Goal: Task Accomplishment & Management: Manage account settings

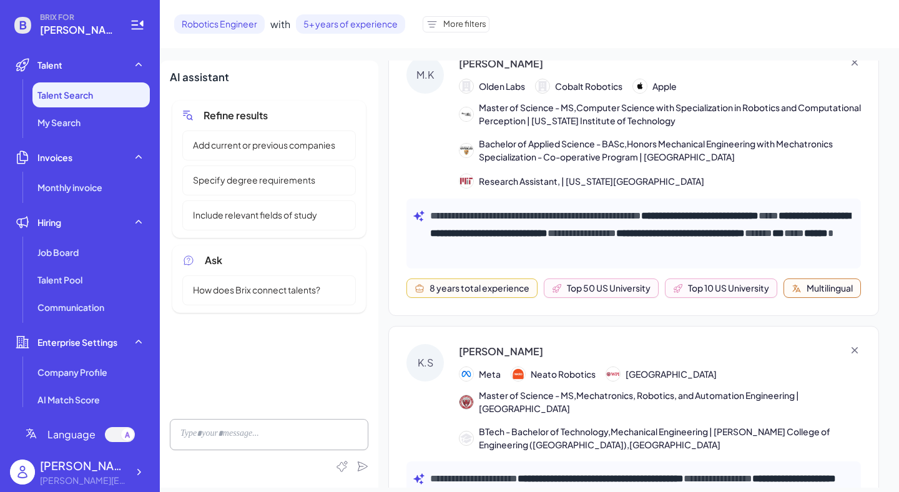
scroll to position [24, 0]
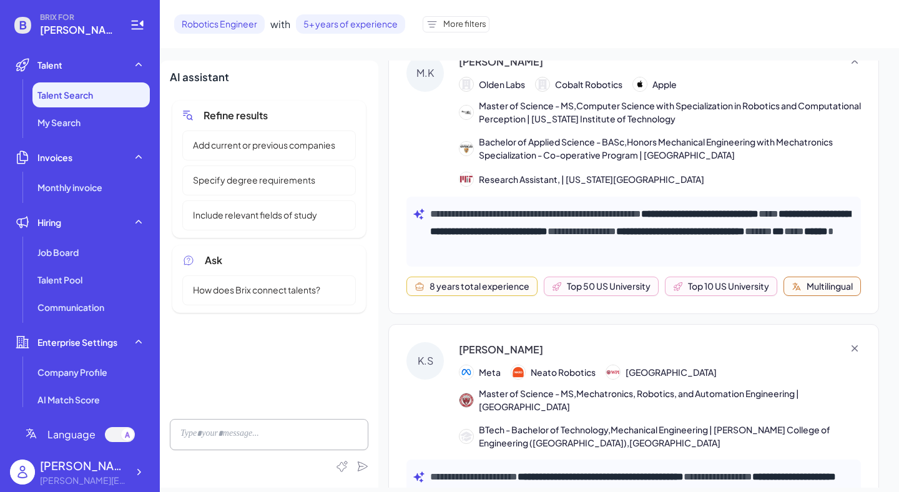
click at [275, 290] on span "How does Brix connect talents?" at bounding box center [256, 289] width 142 height 13
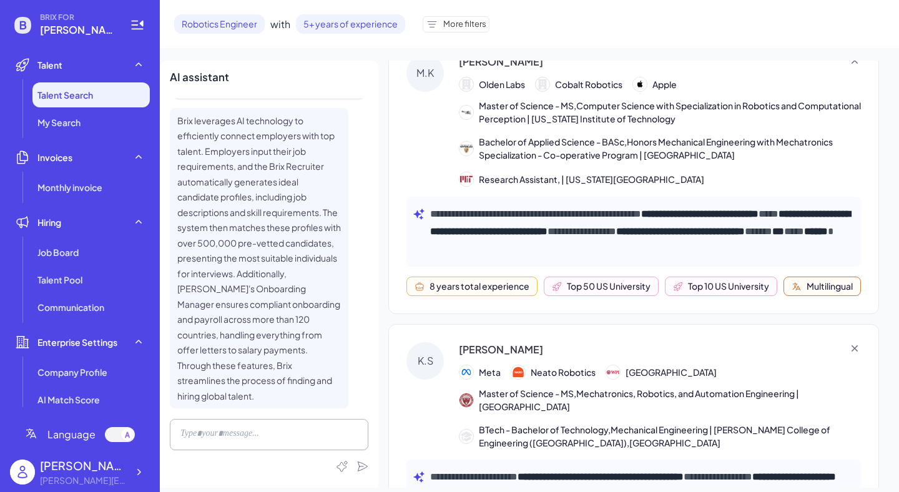
scroll to position [0, 0]
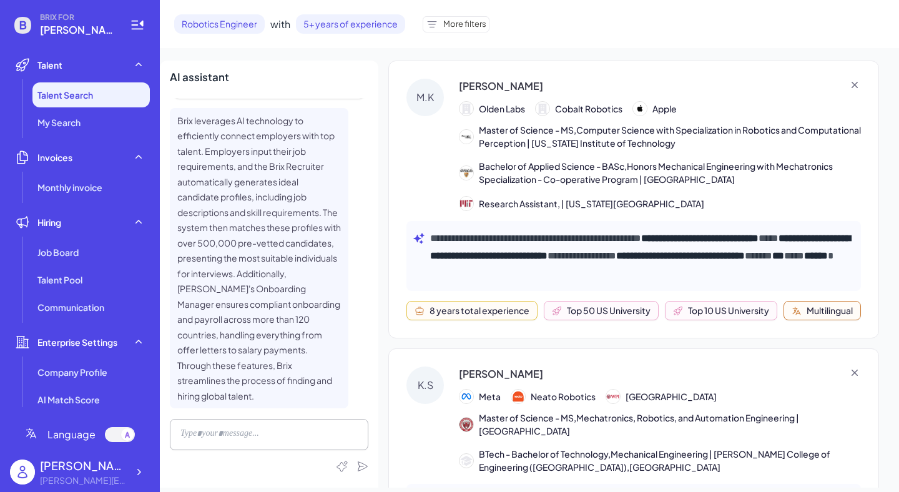
click at [531, 160] on span "Bachelor of Applied Science - BASc,Honors Mechanical Engineering with Mechatron…" at bounding box center [670, 173] width 382 height 26
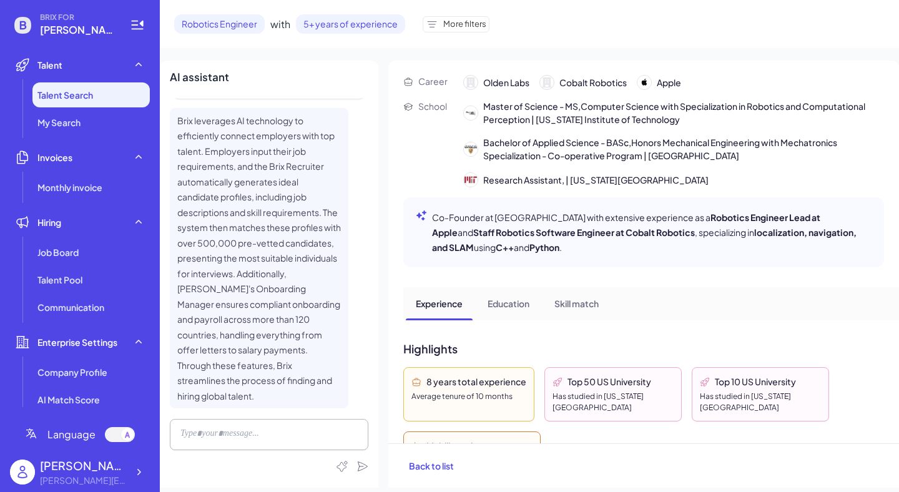
scroll to position [46, 0]
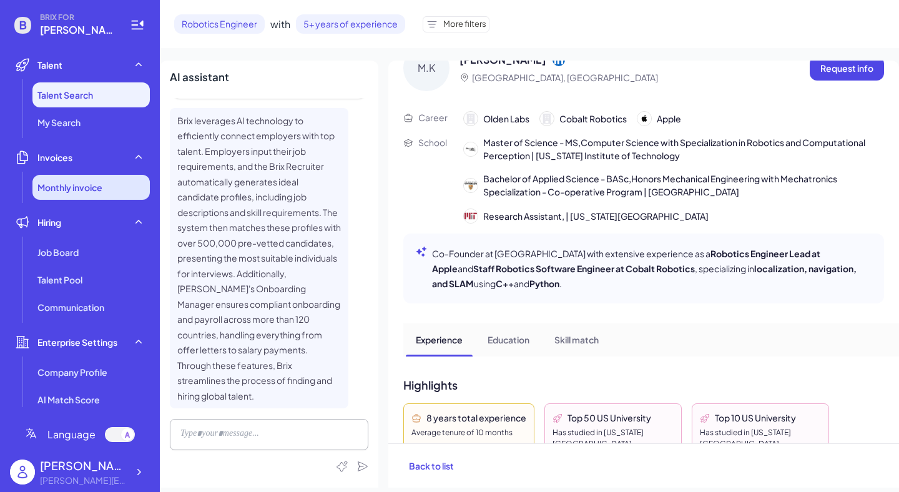
click at [86, 193] on span "Monthly invoice" at bounding box center [69, 187] width 65 height 12
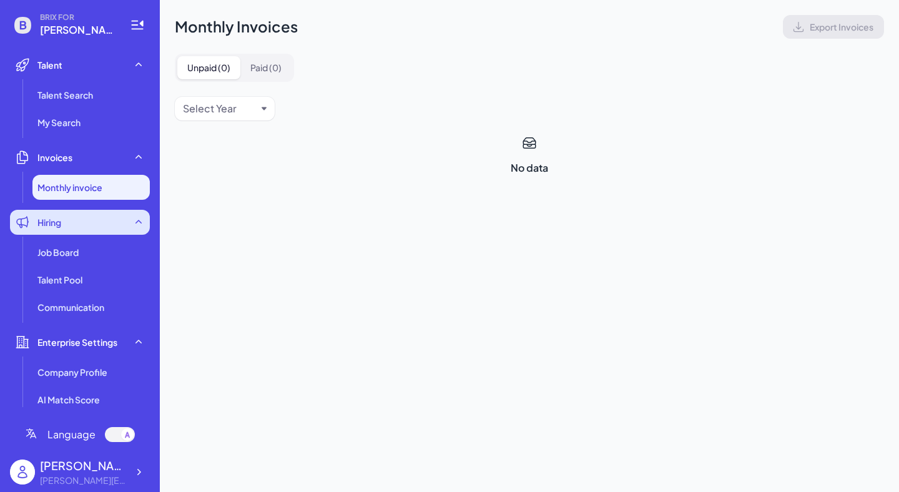
click at [74, 225] on div "Hiring" at bounding box center [80, 222] width 140 height 25
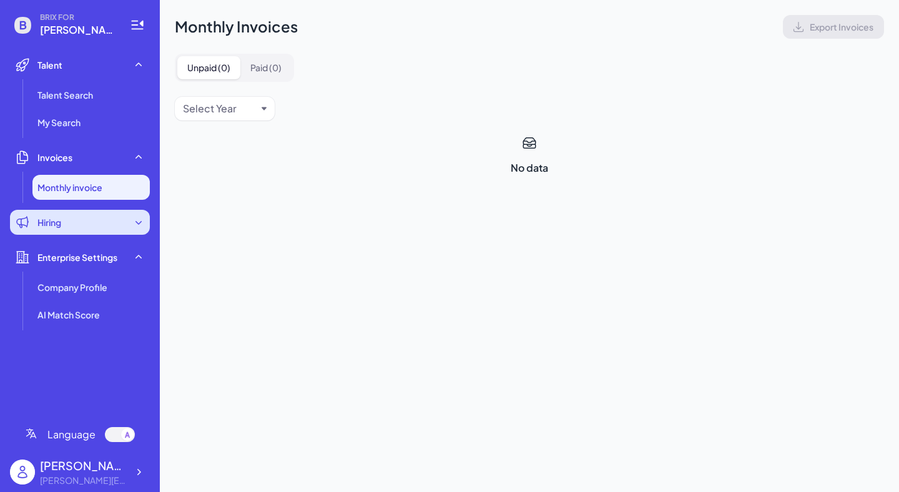
click at [91, 223] on div "Hiring" at bounding box center [80, 222] width 140 height 25
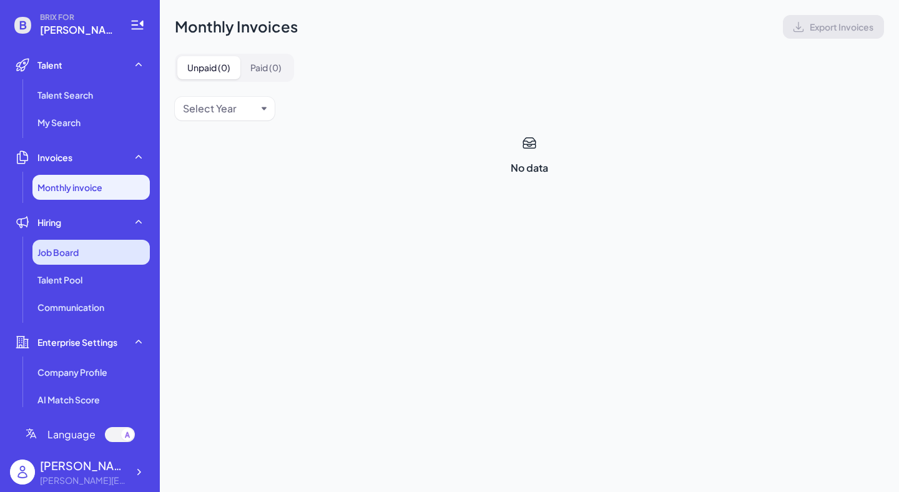
click at [72, 249] on span "Job Board" at bounding box center [57, 252] width 41 height 12
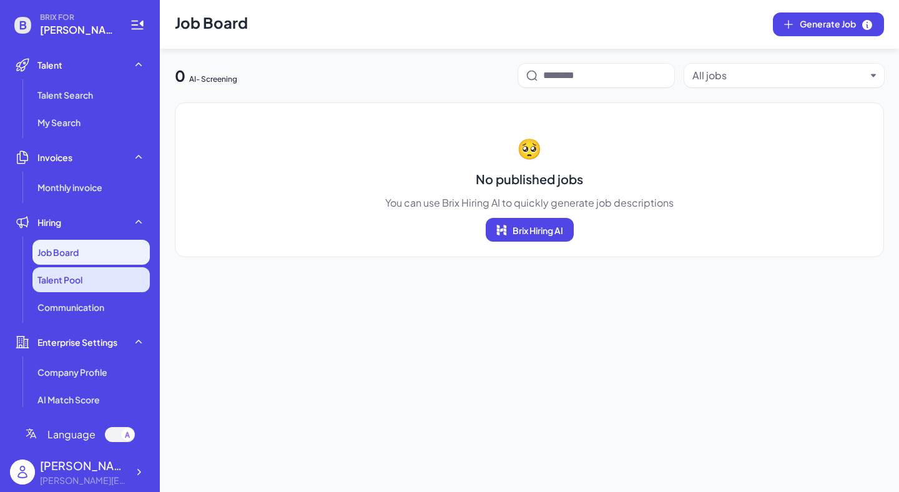
click at [72, 270] on li "Talent Pool" at bounding box center [90, 279] width 117 height 25
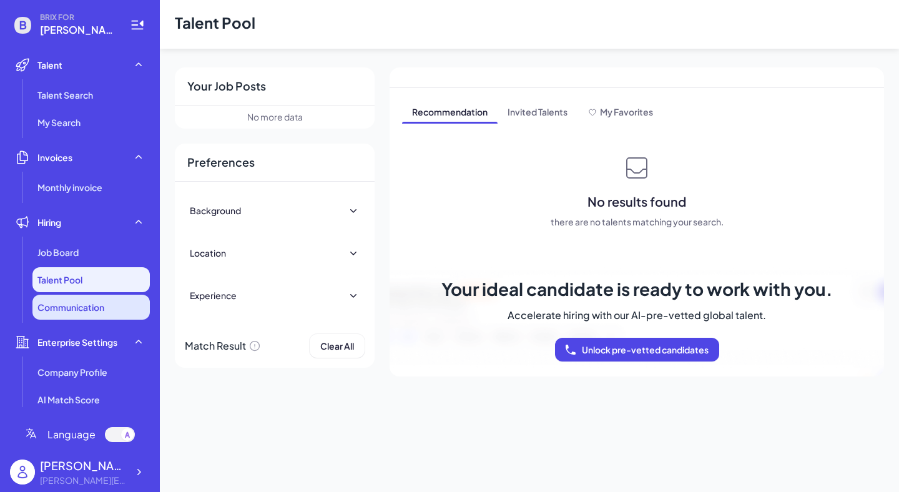
click at [76, 299] on li "Communication" at bounding box center [90, 307] width 117 height 25
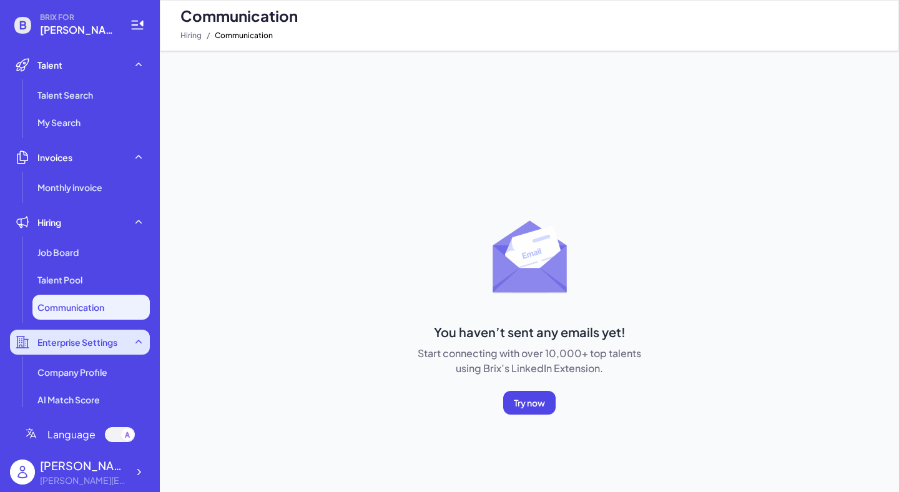
click at [82, 337] on span "Enterprise Settings" at bounding box center [77, 342] width 80 height 12
click at [84, 337] on span "Enterprise Settings" at bounding box center [77, 342] width 80 height 12
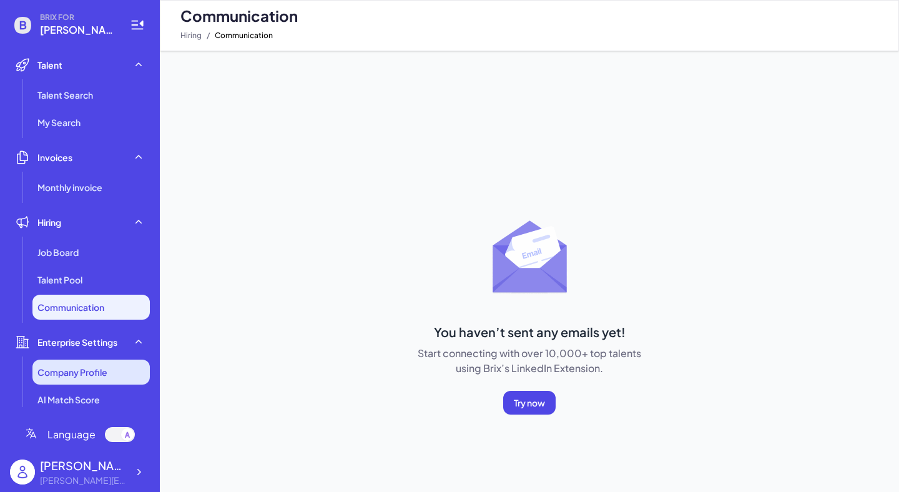
click at [102, 375] on span "Company Profile" at bounding box center [72, 372] width 70 height 12
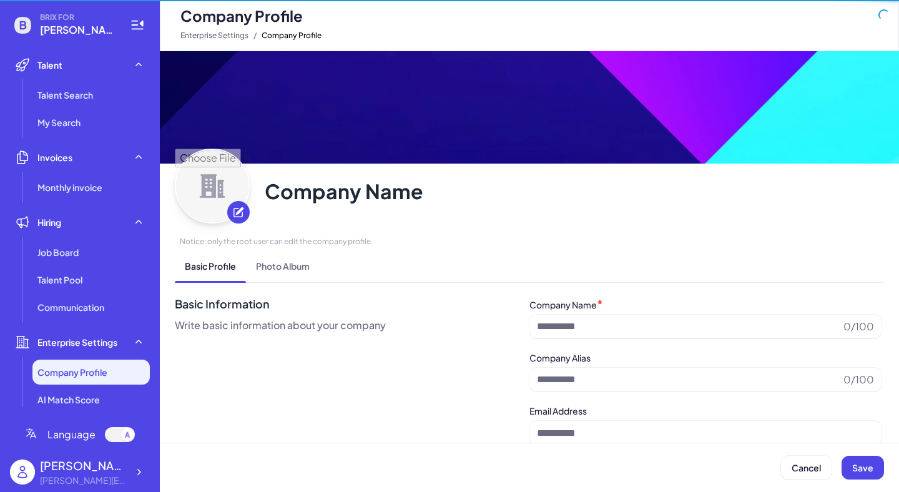
type input "**********"
